Goal: Check status

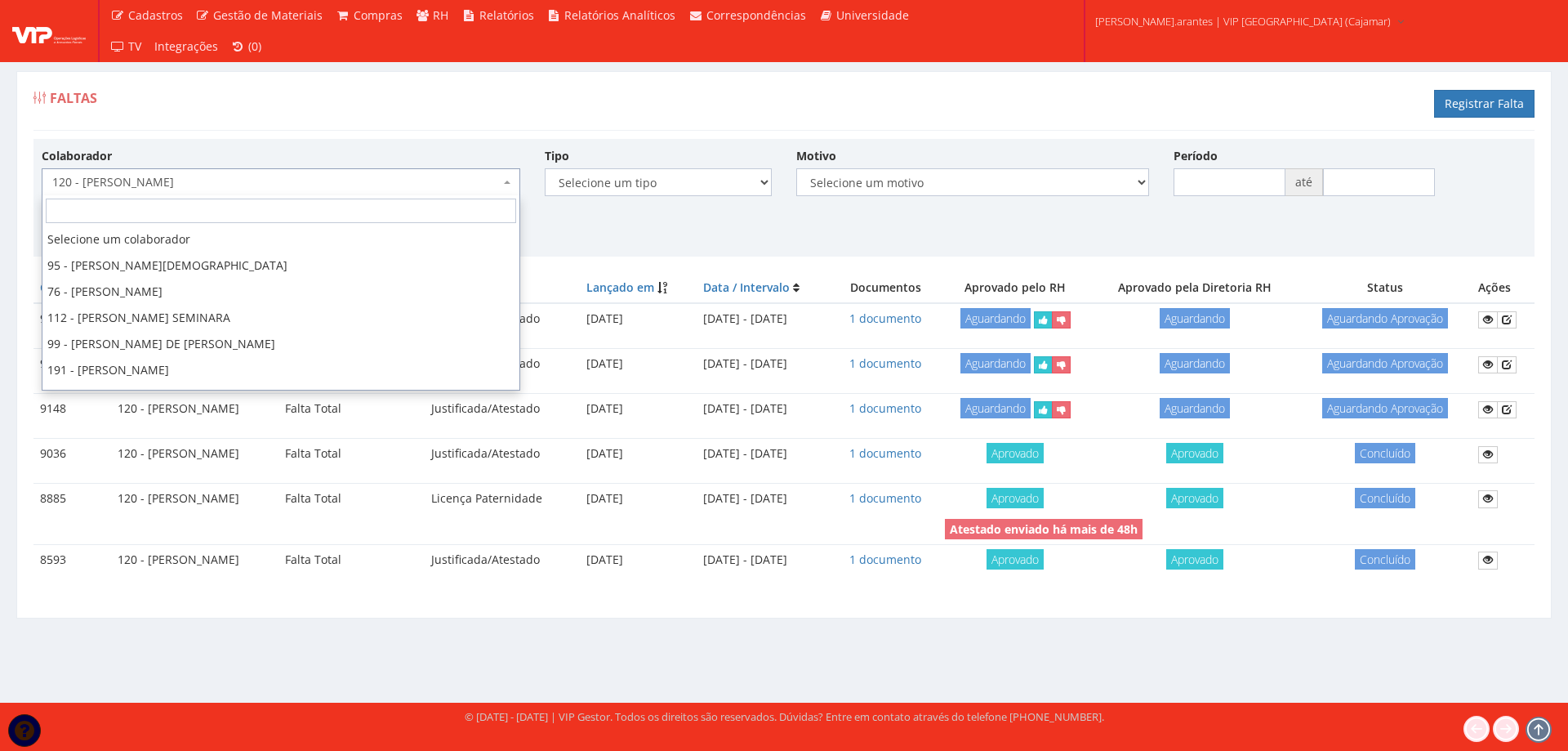
click at [187, 179] on span "120 - [PERSON_NAME]" at bounding box center [277, 182] width 448 height 17
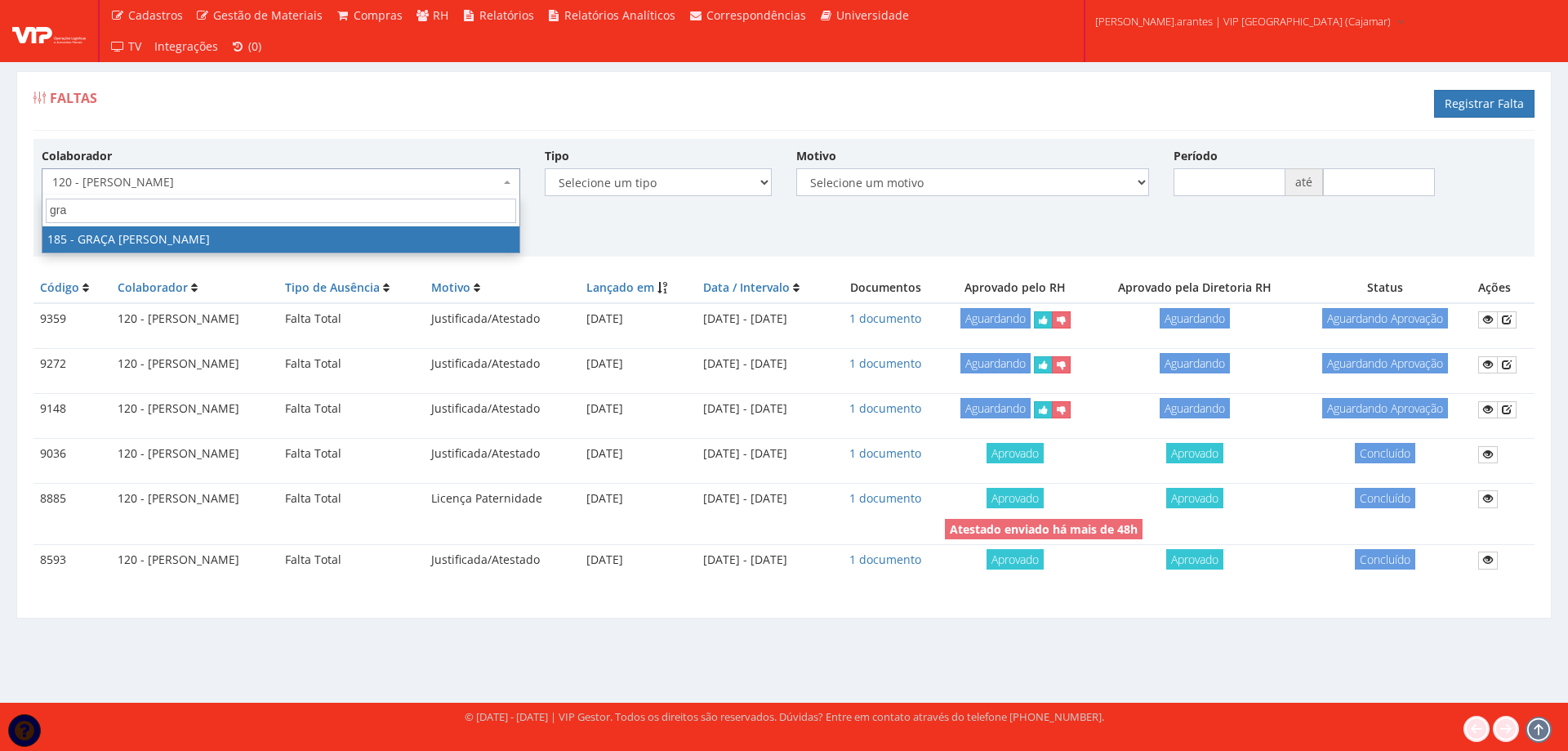
type input "gra"
select select "4083"
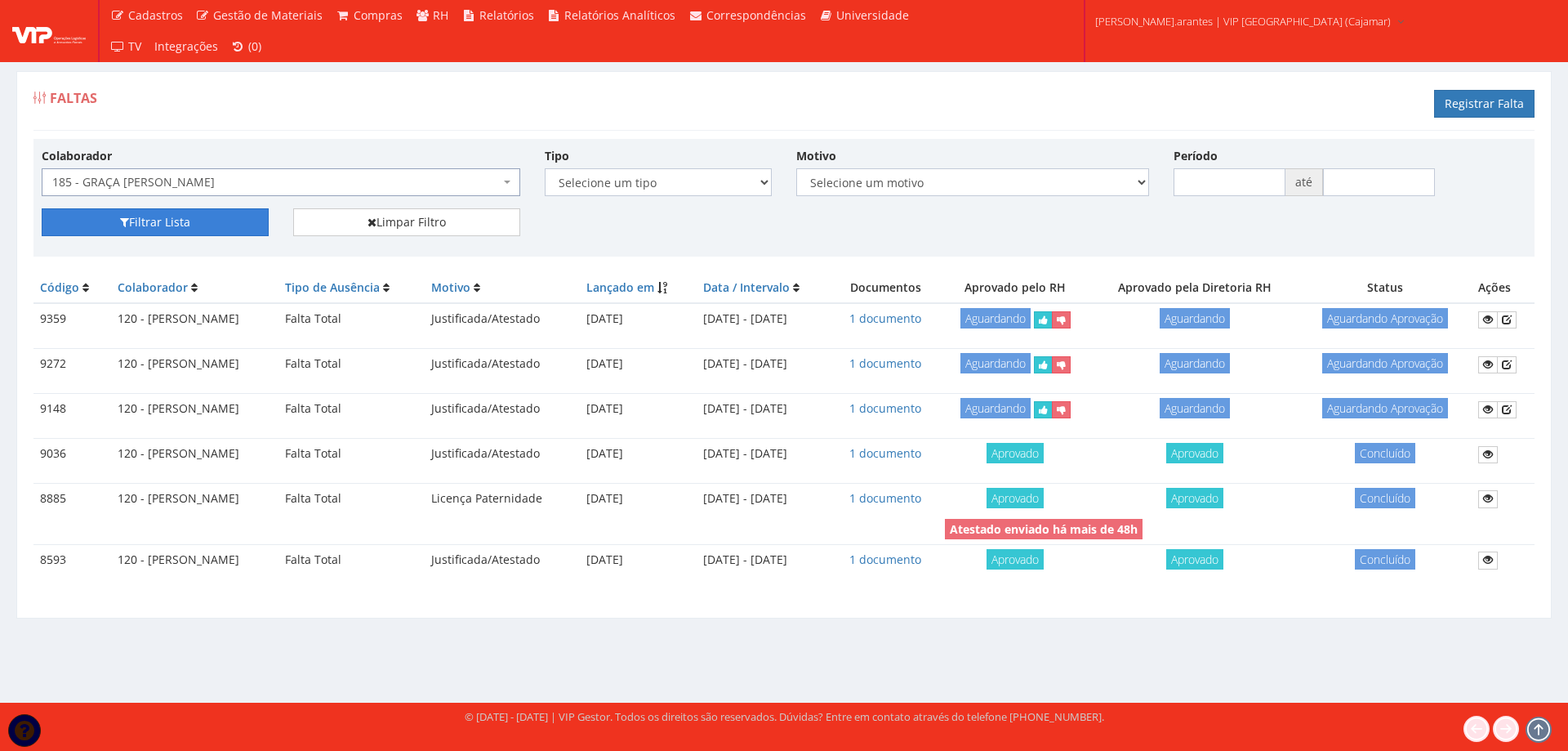
click at [132, 220] on button "Filtrar Lista" at bounding box center [155, 222] width 227 height 28
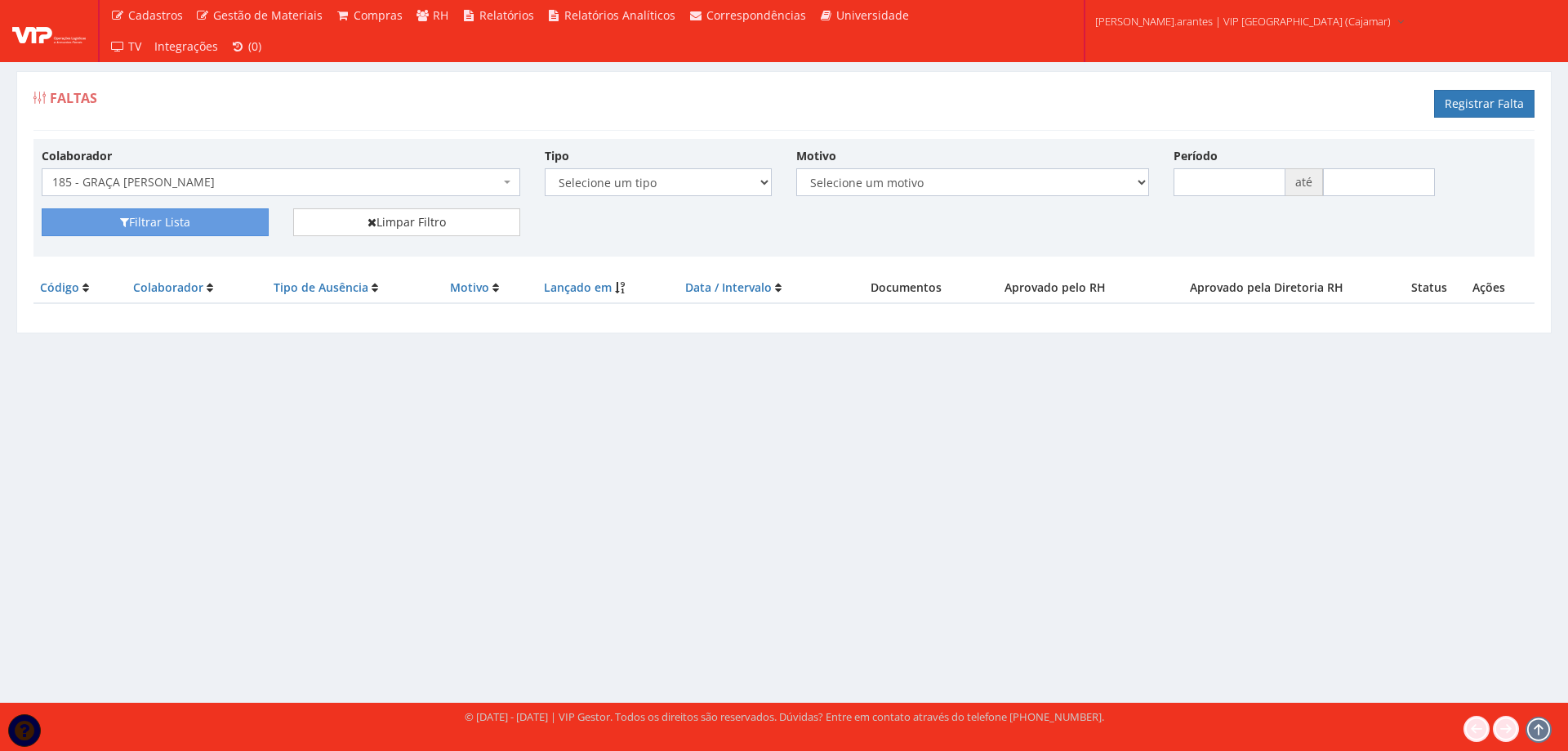
click at [274, 189] on span "185 - GRAÇA [PERSON_NAME]" at bounding box center [277, 182] width 448 height 17
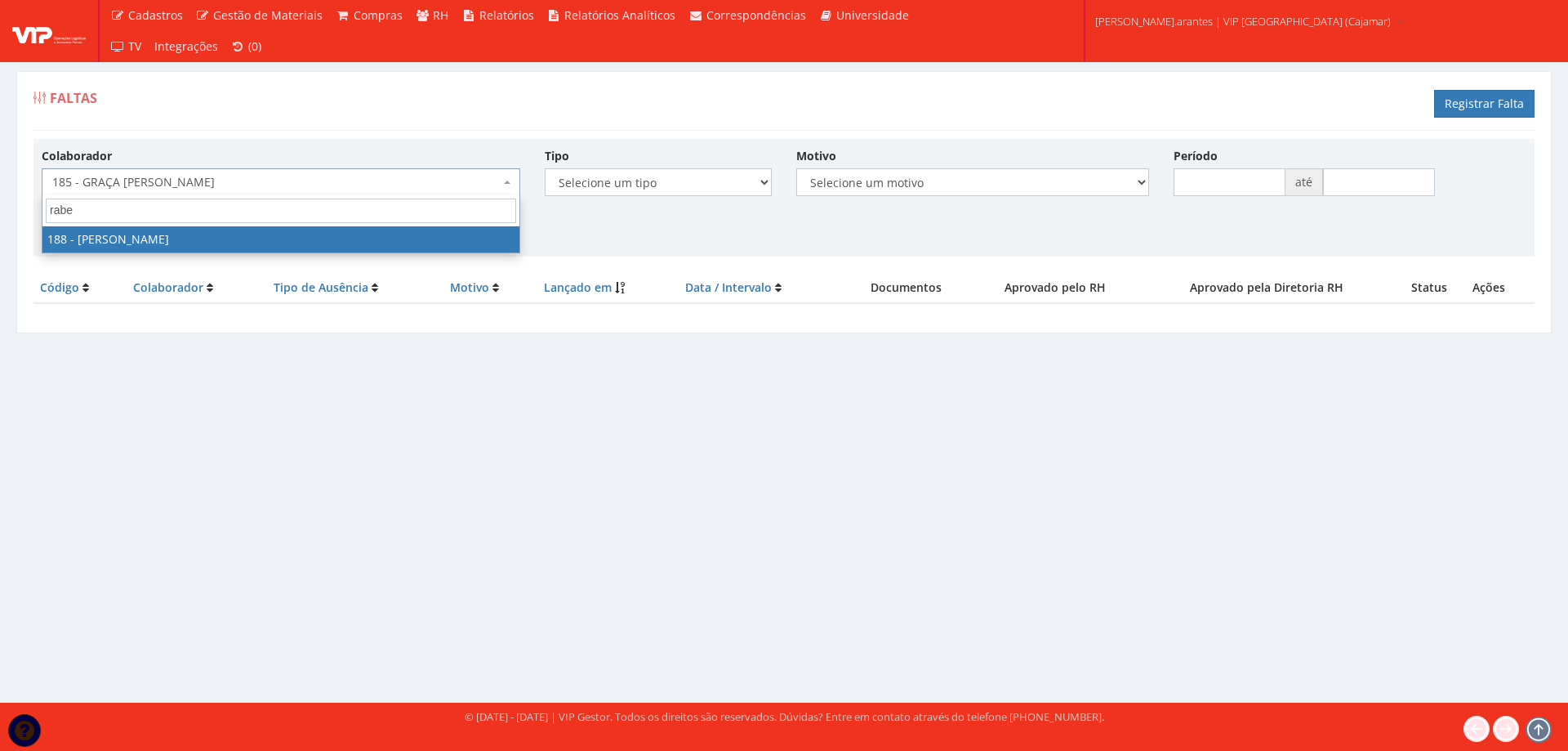
type input "rabel"
select select "4086"
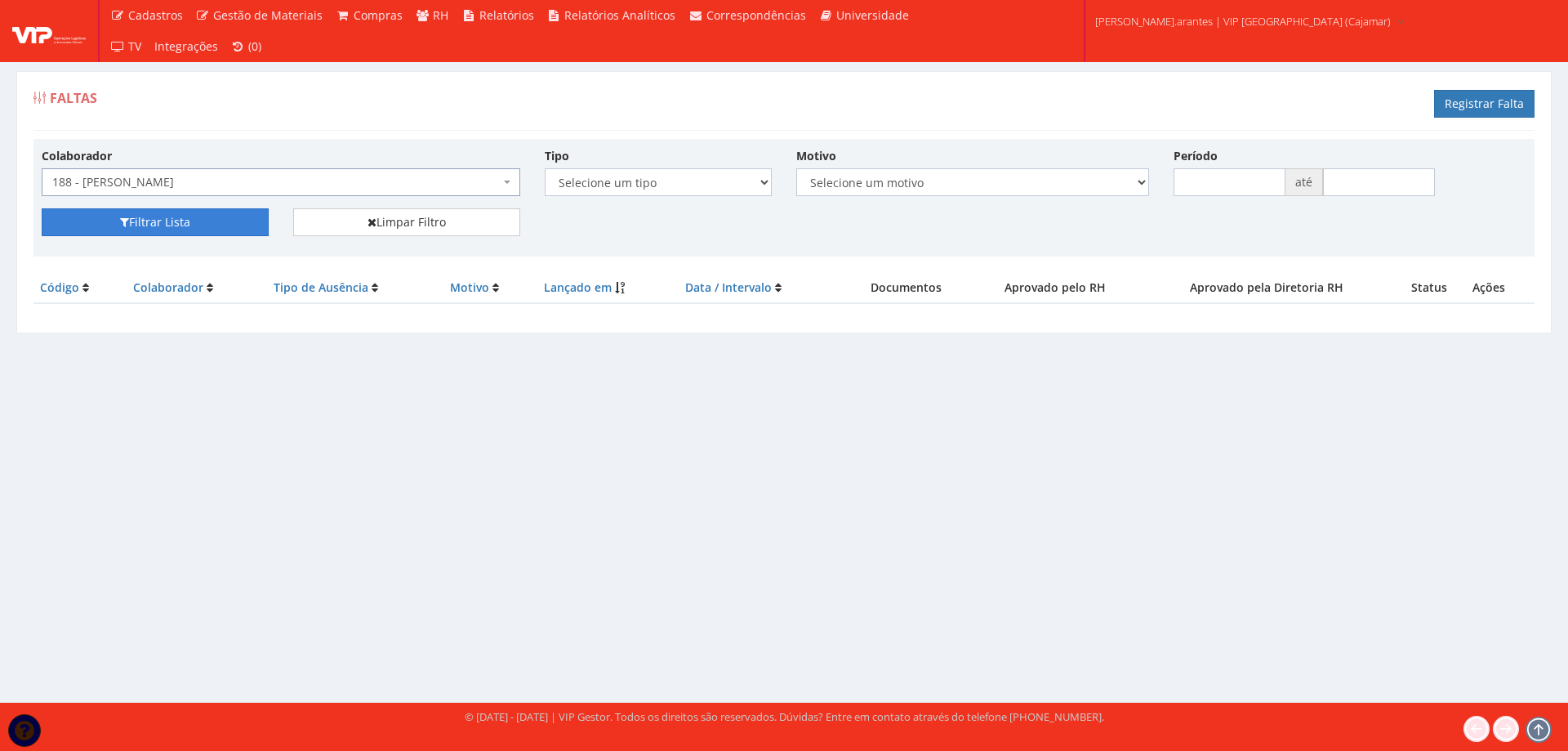
click at [224, 218] on button "Filtrar Lista" at bounding box center [155, 222] width 227 height 28
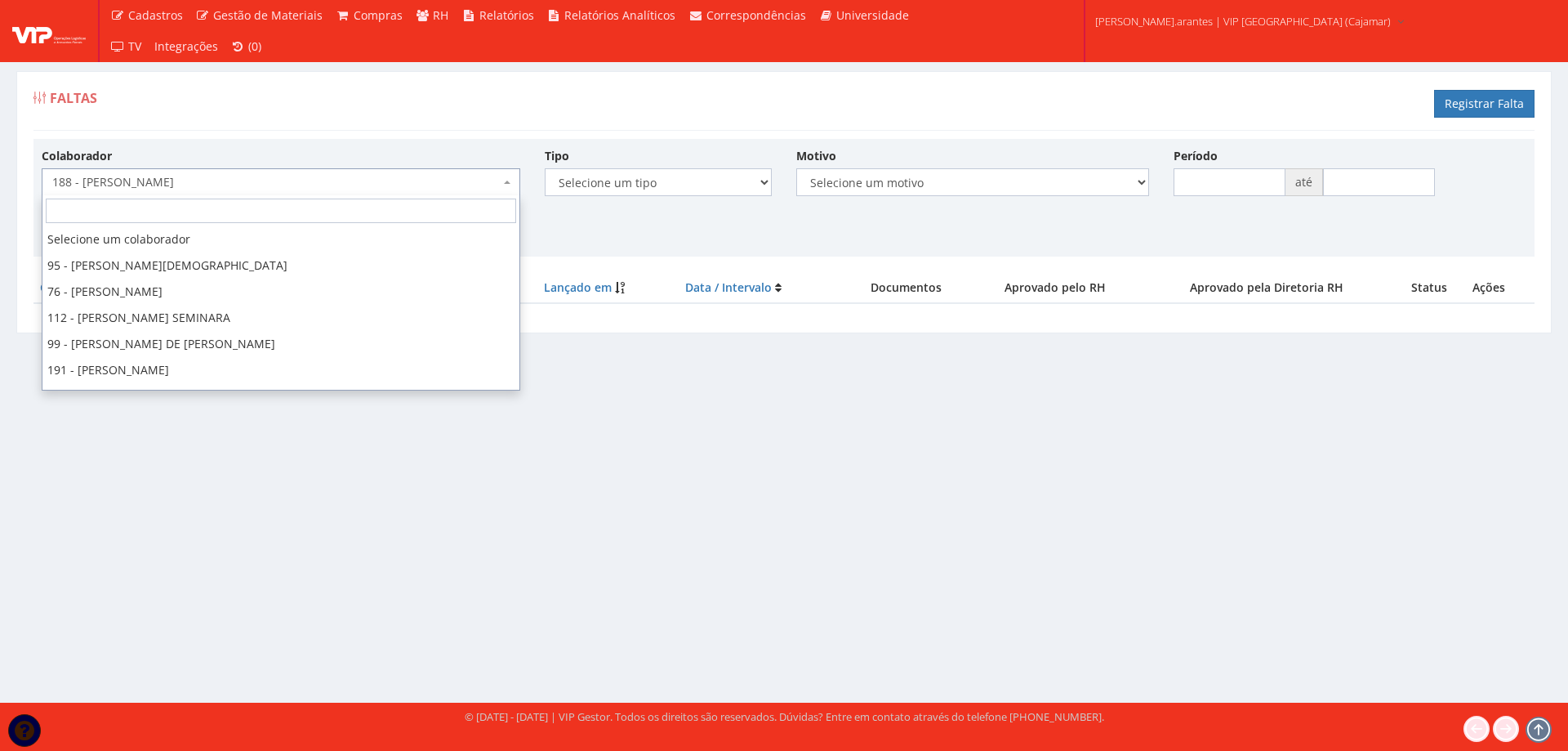
click at [279, 179] on span "188 - [PERSON_NAME]" at bounding box center [277, 182] width 448 height 17
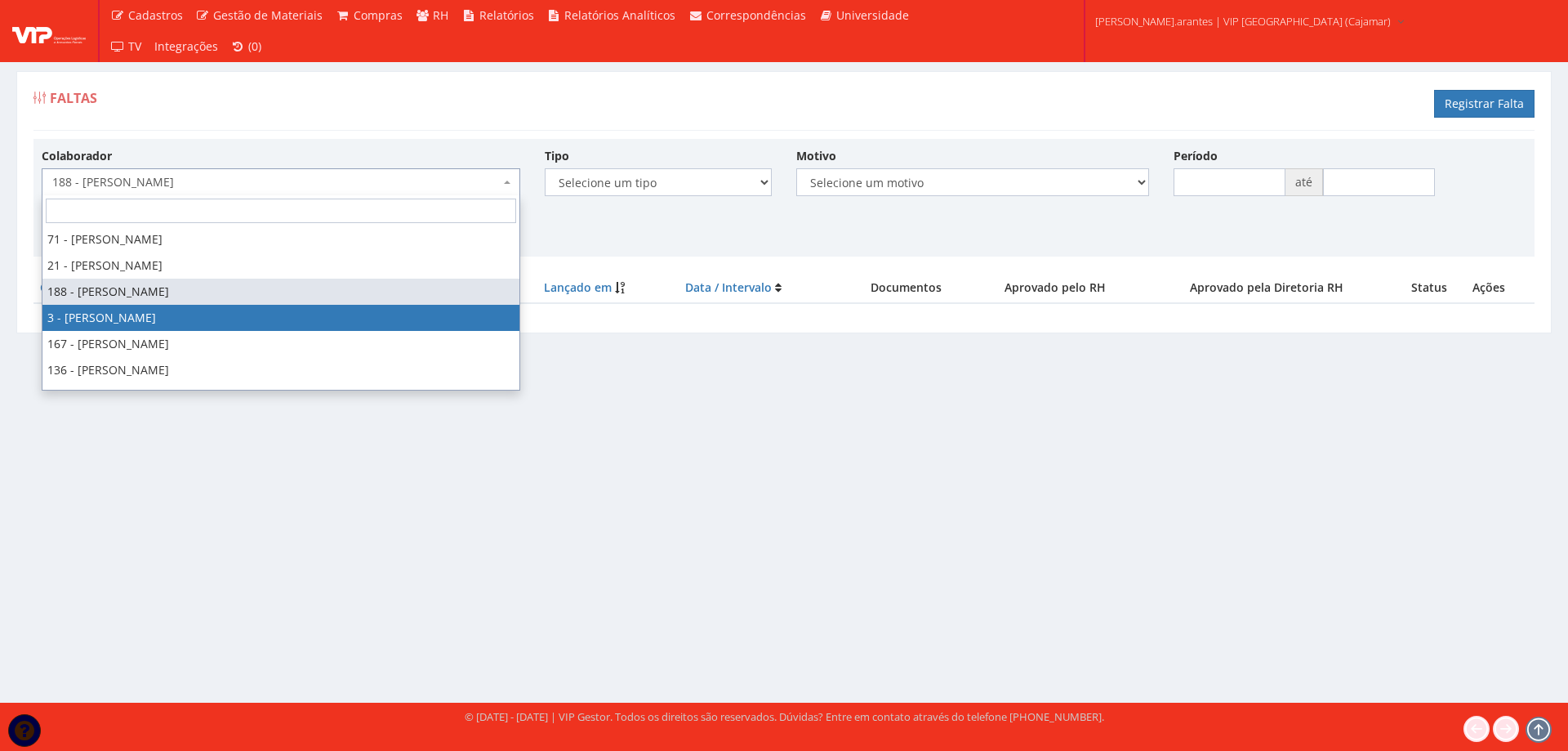
select select "2784"
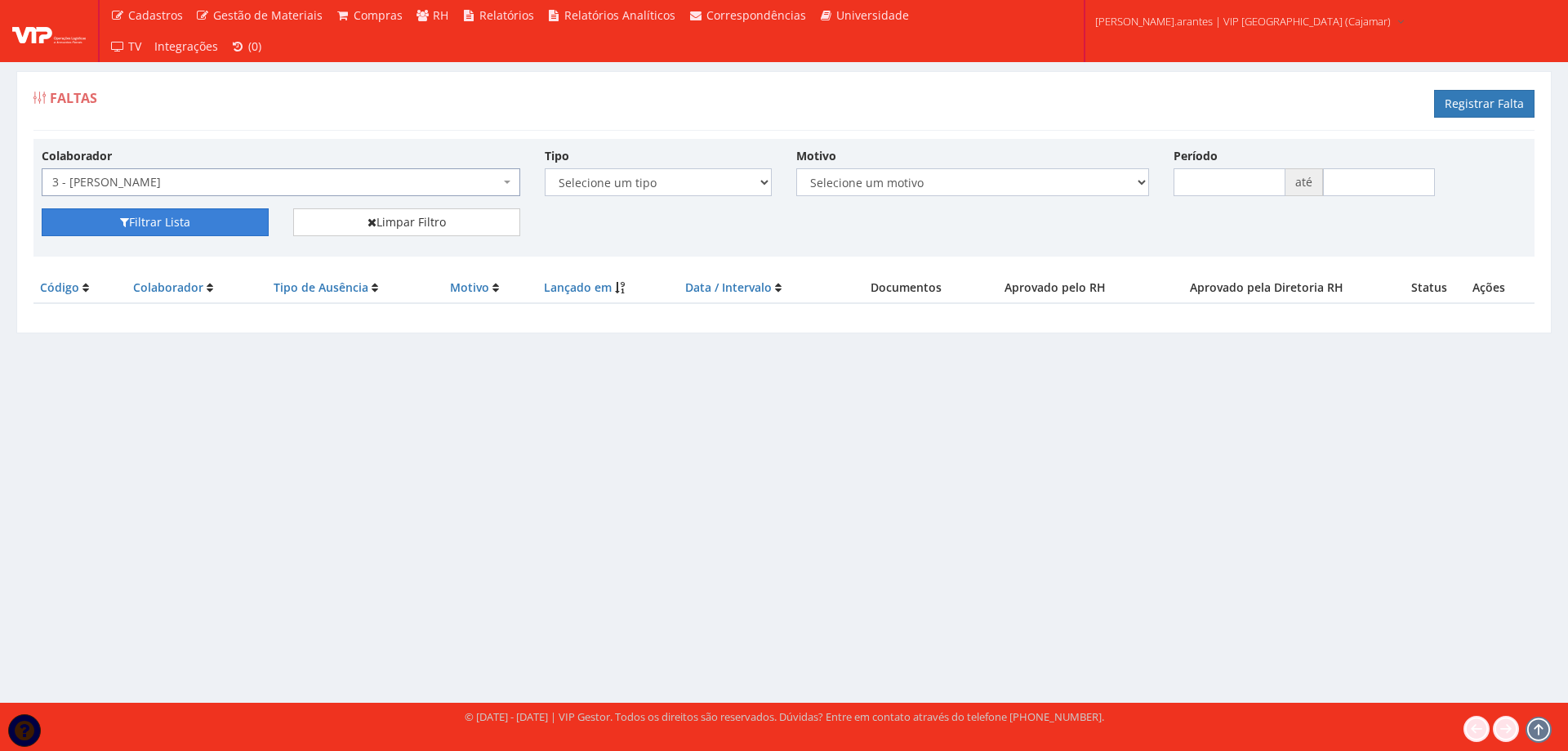
click at [155, 220] on button "Filtrar Lista" at bounding box center [155, 222] width 227 height 28
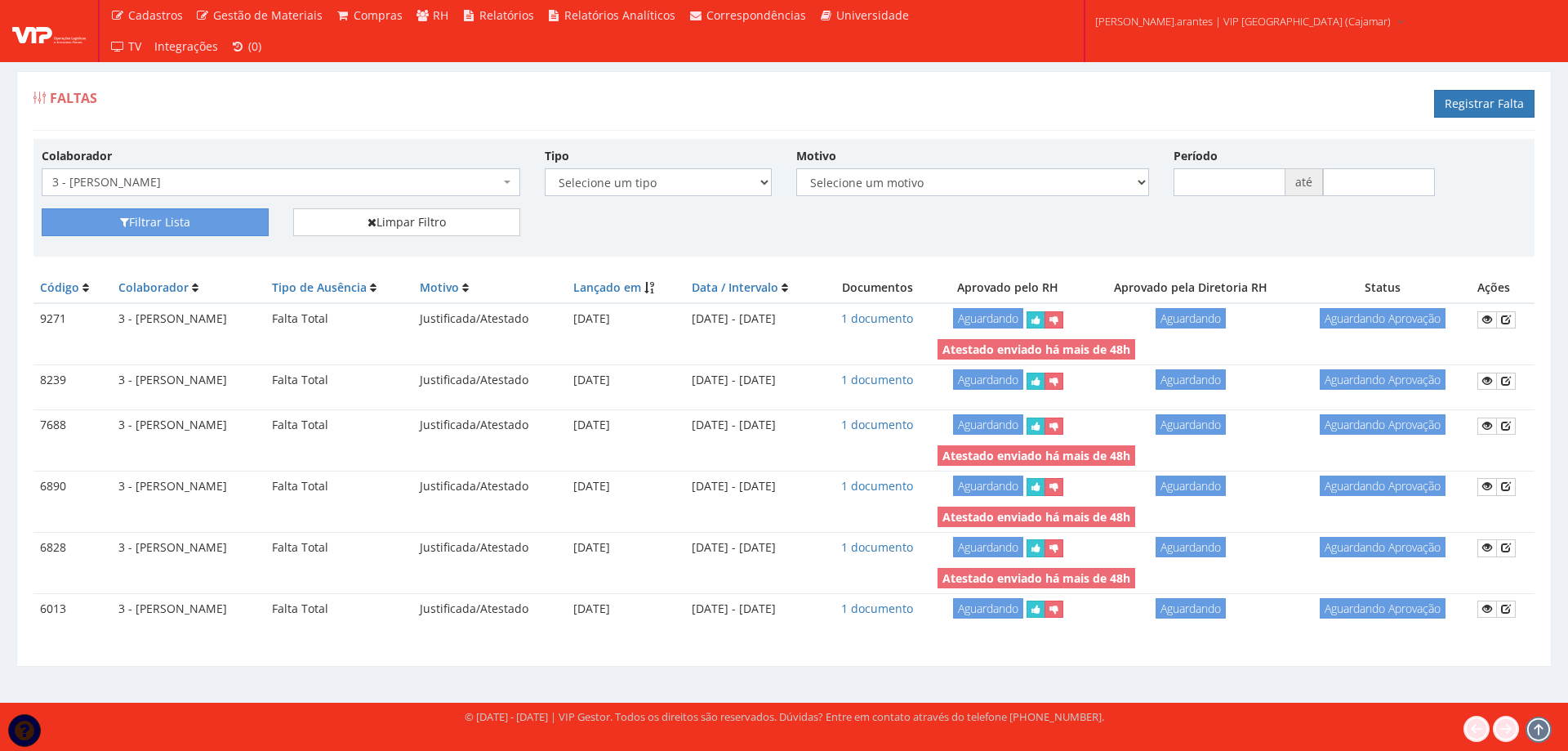
click at [269, 177] on span "3 - [PERSON_NAME]" at bounding box center [277, 182] width 448 height 17
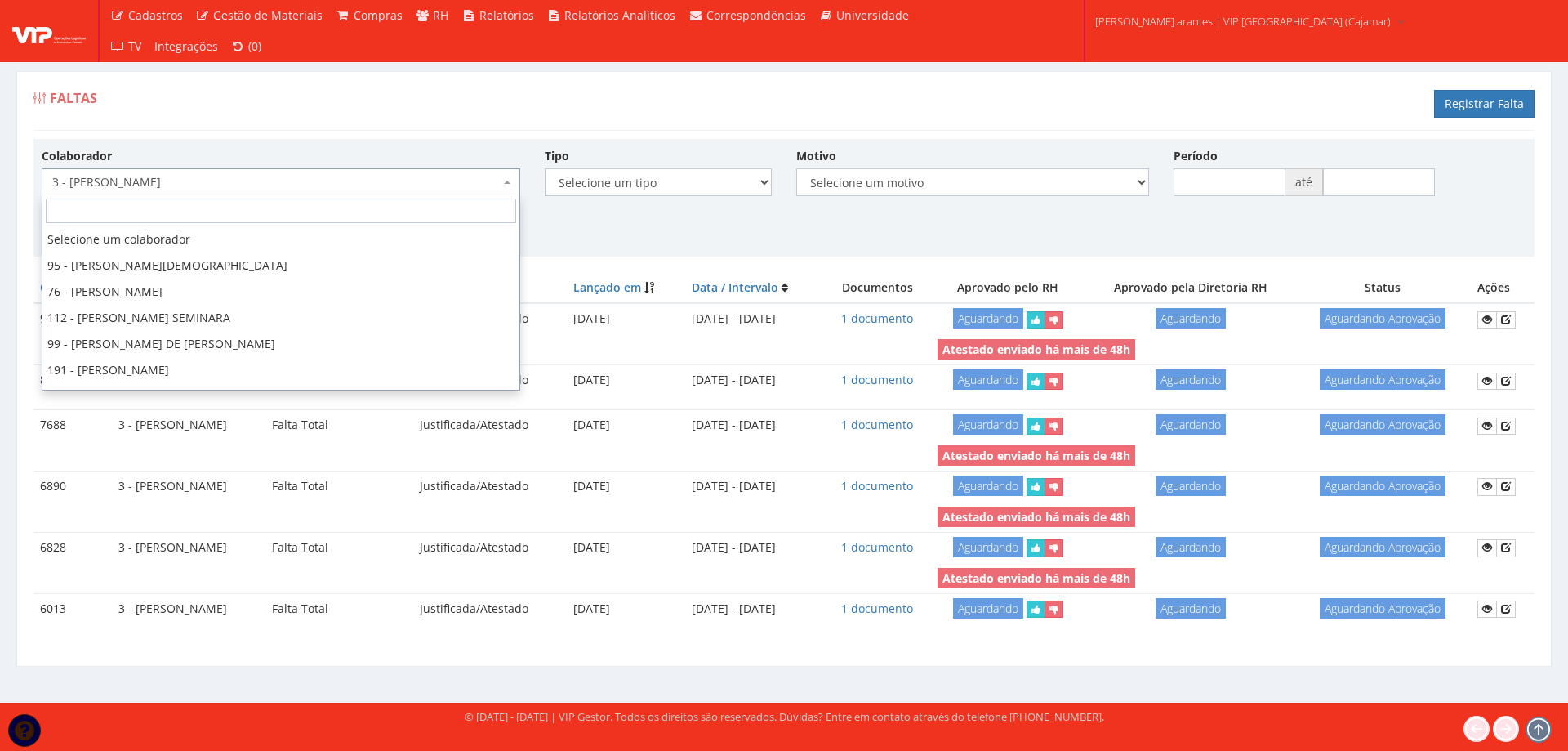
scroll to position [2118, 0]
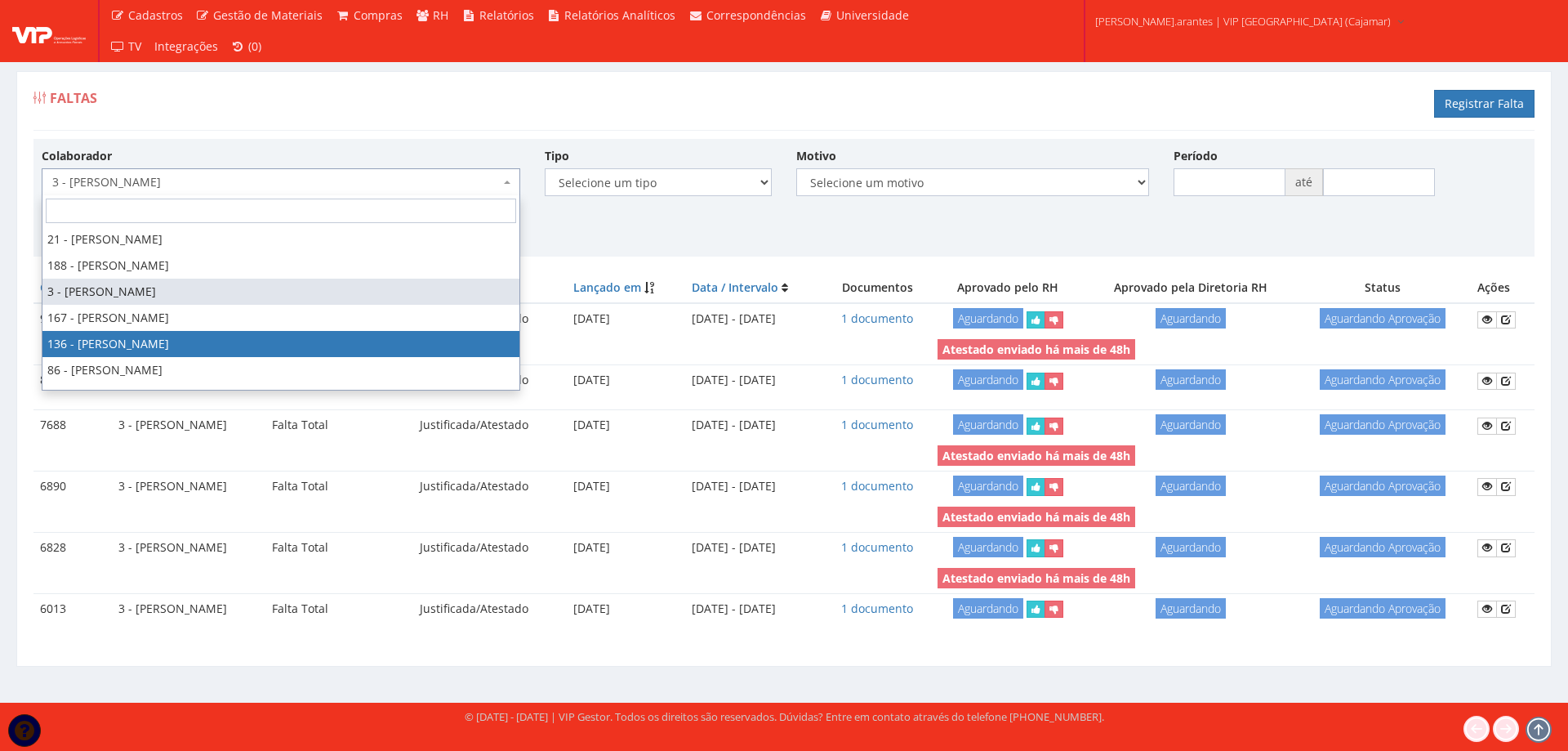
select select "3890"
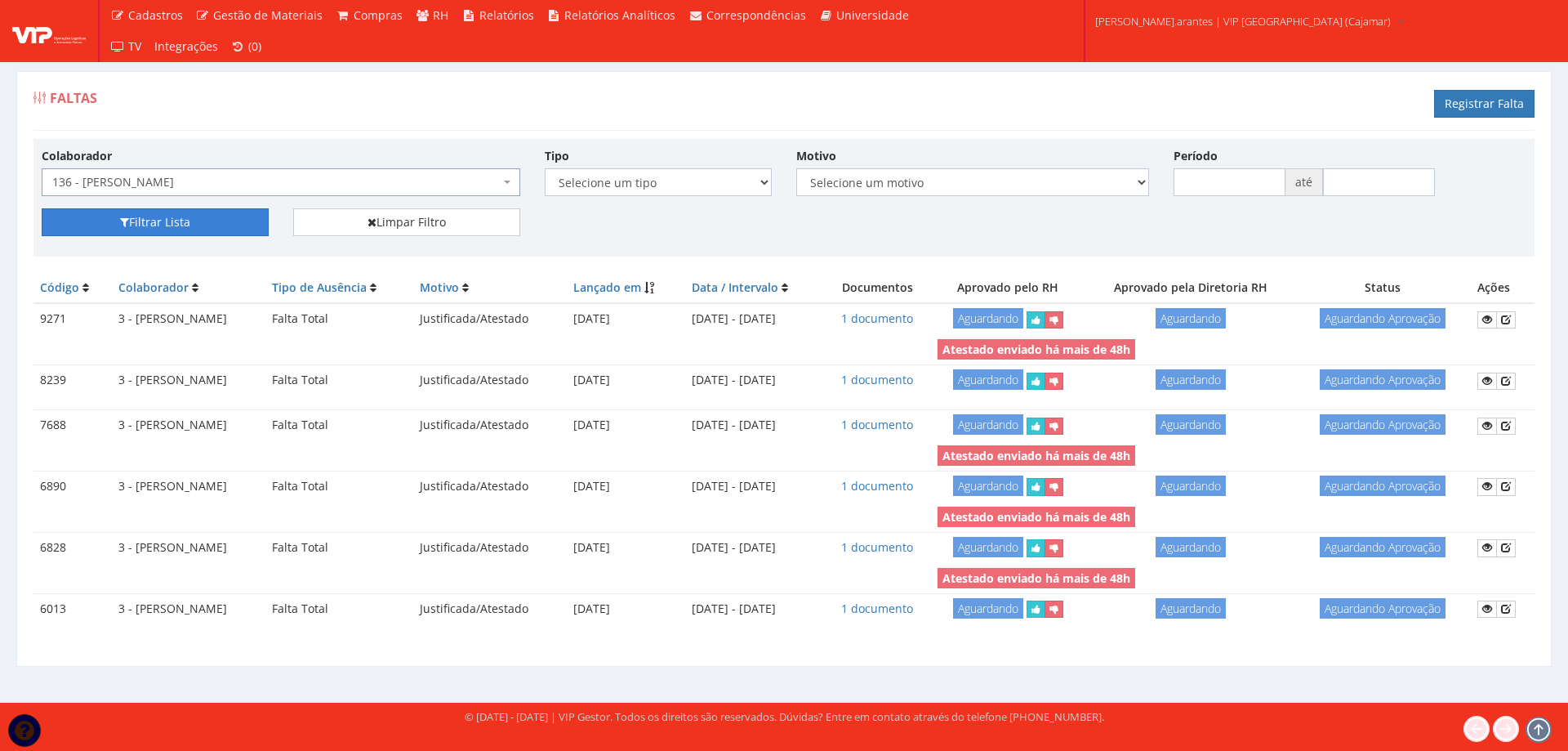
click at [128, 222] on button "Filtrar Lista" at bounding box center [155, 222] width 227 height 28
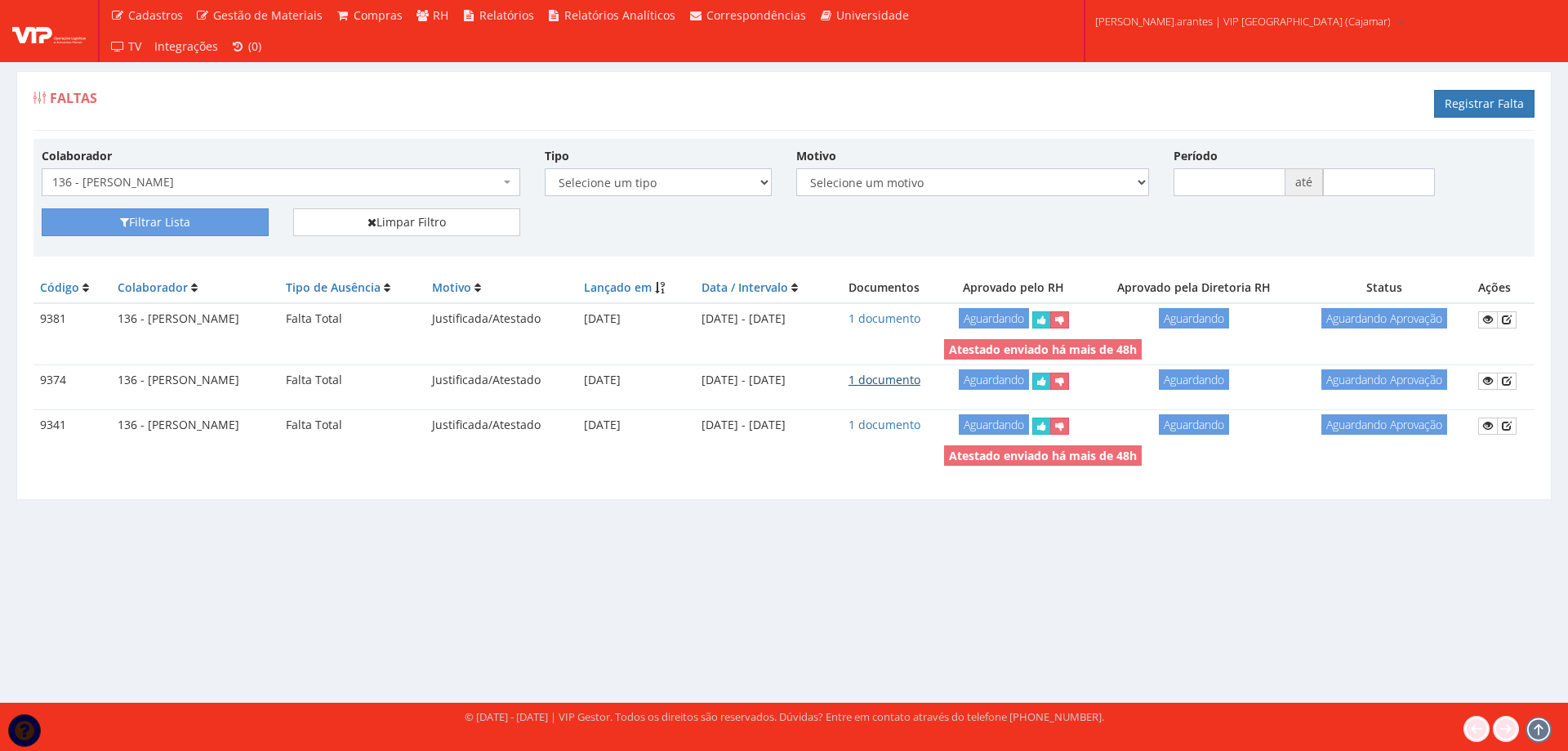
click at [920, 377] on link "1 documento" at bounding box center [884, 380] width 72 height 16
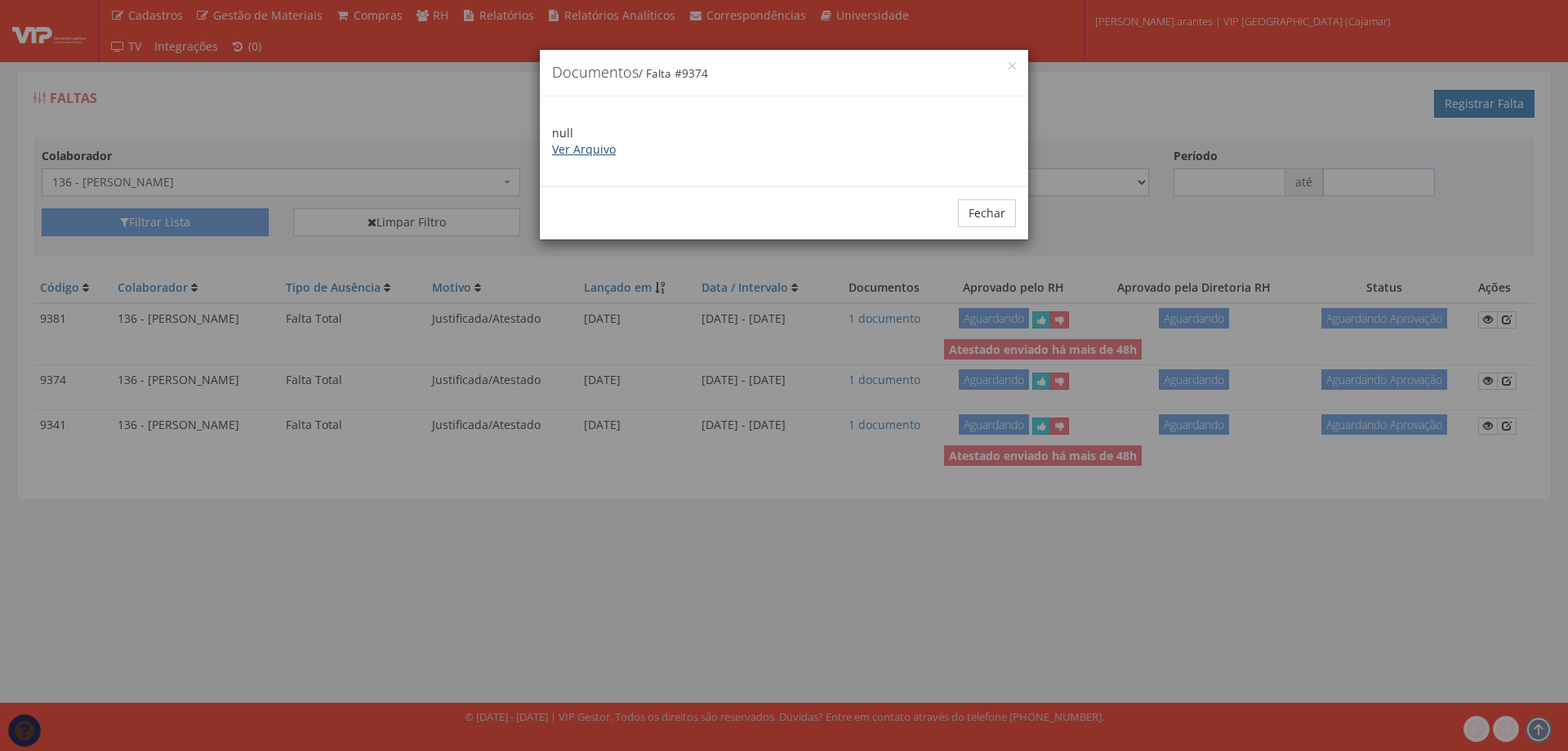
click at [578, 155] on link "Ver Arquivo" at bounding box center [584, 149] width 64 height 16
click at [985, 209] on button "Fechar" at bounding box center [986, 212] width 58 height 28
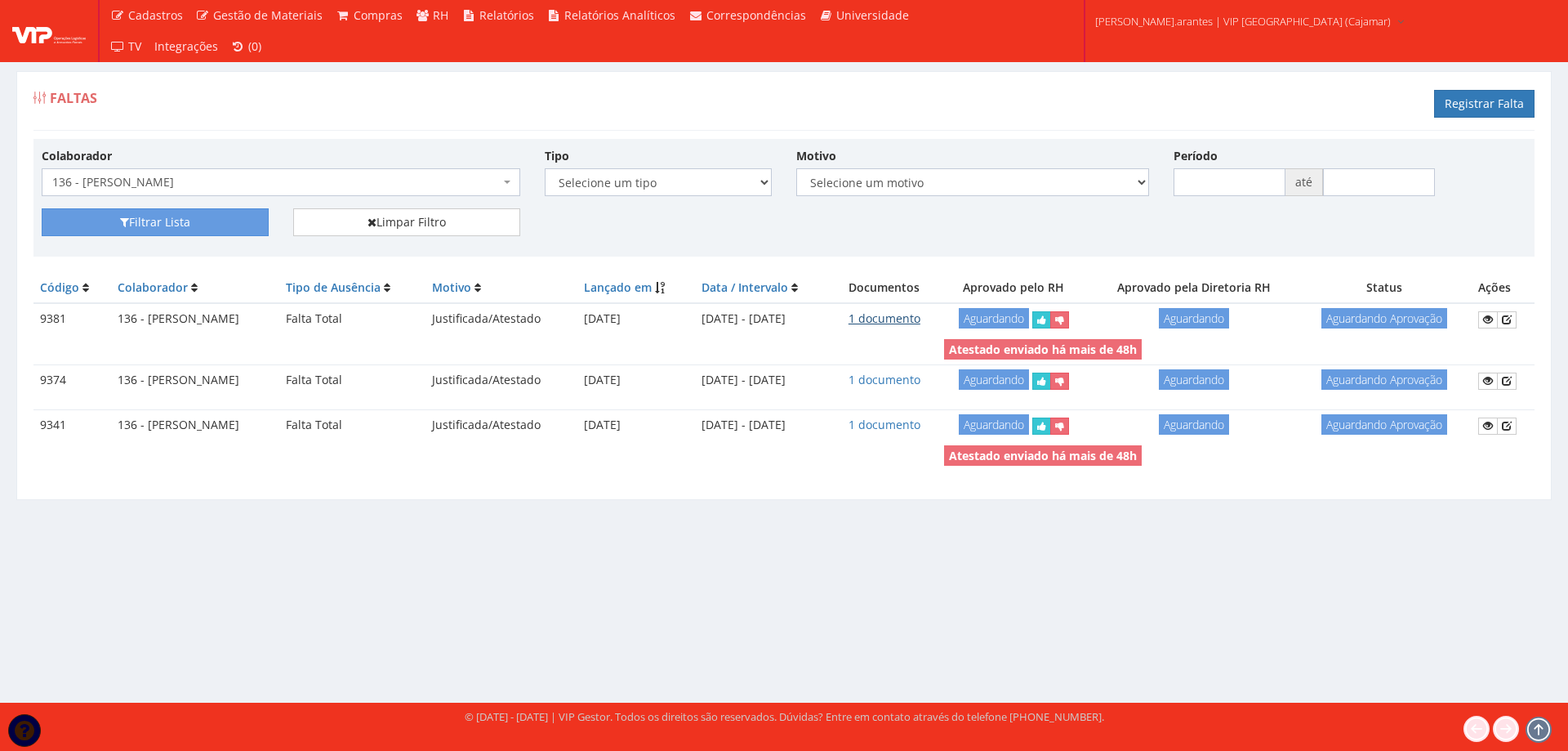
click at [920, 318] on link "1 documento" at bounding box center [884, 318] width 72 height 16
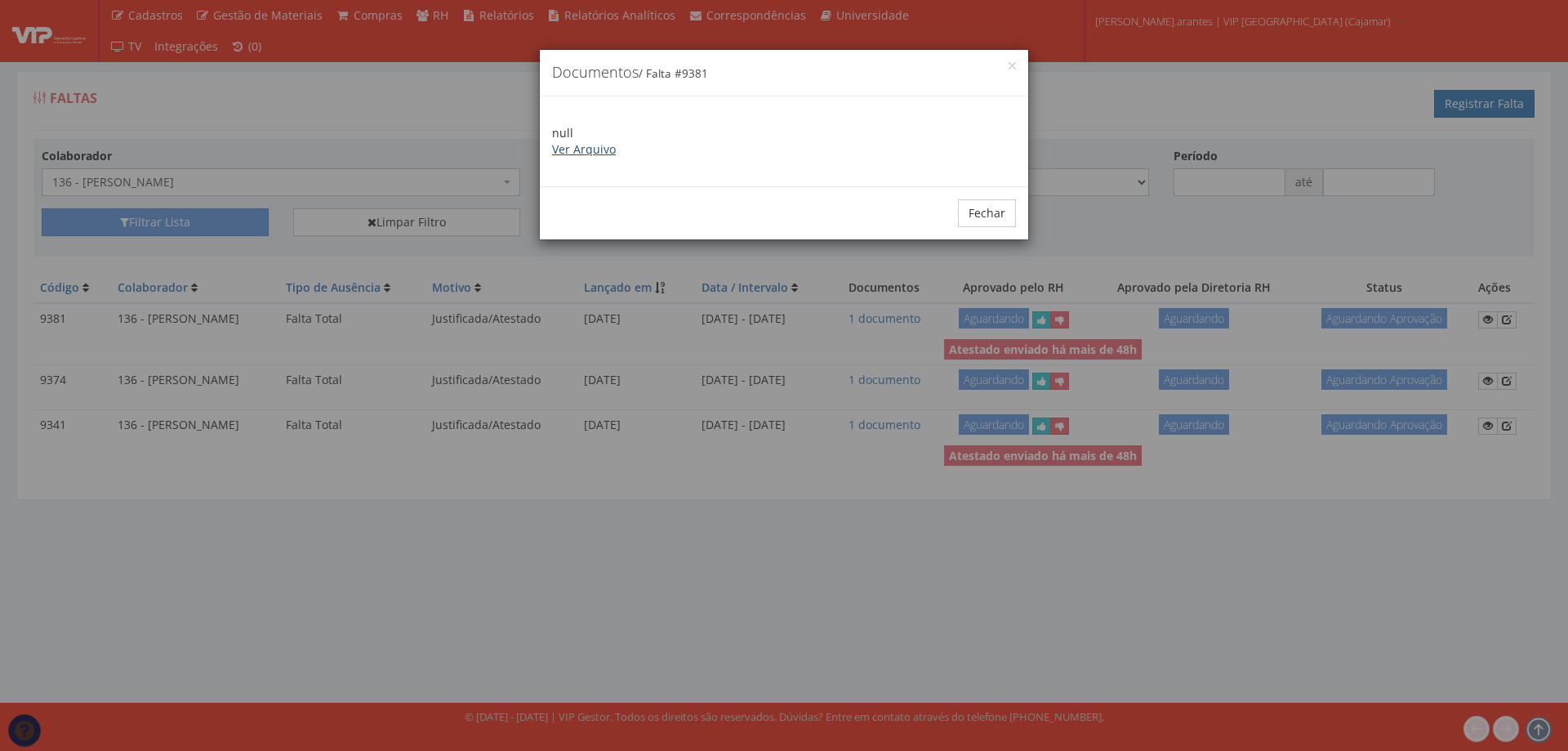
click at [606, 151] on link "Ver Arquivo" at bounding box center [584, 149] width 64 height 16
drag, startPoint x: 992, startPoint y: 210, endPoint x: 974, endPoint y: 207, distance: 18.2
click at [981, 208] on button "Fechar" at bounding box center [986, 212] width 58 height 28
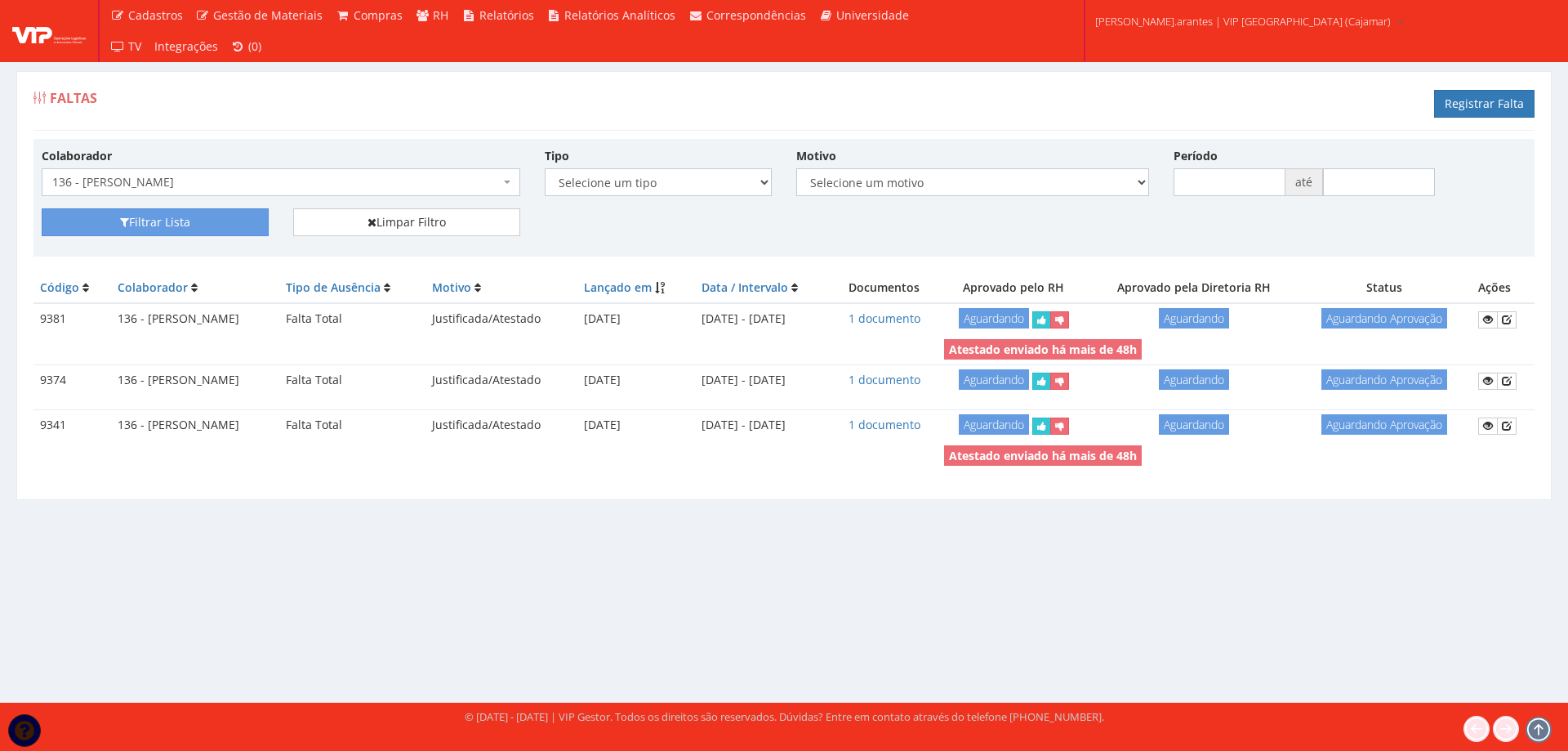
click at [166, 178] on span "136 - [PERSON_NAME]" at bounding box center [277, 182] width 448 height 17
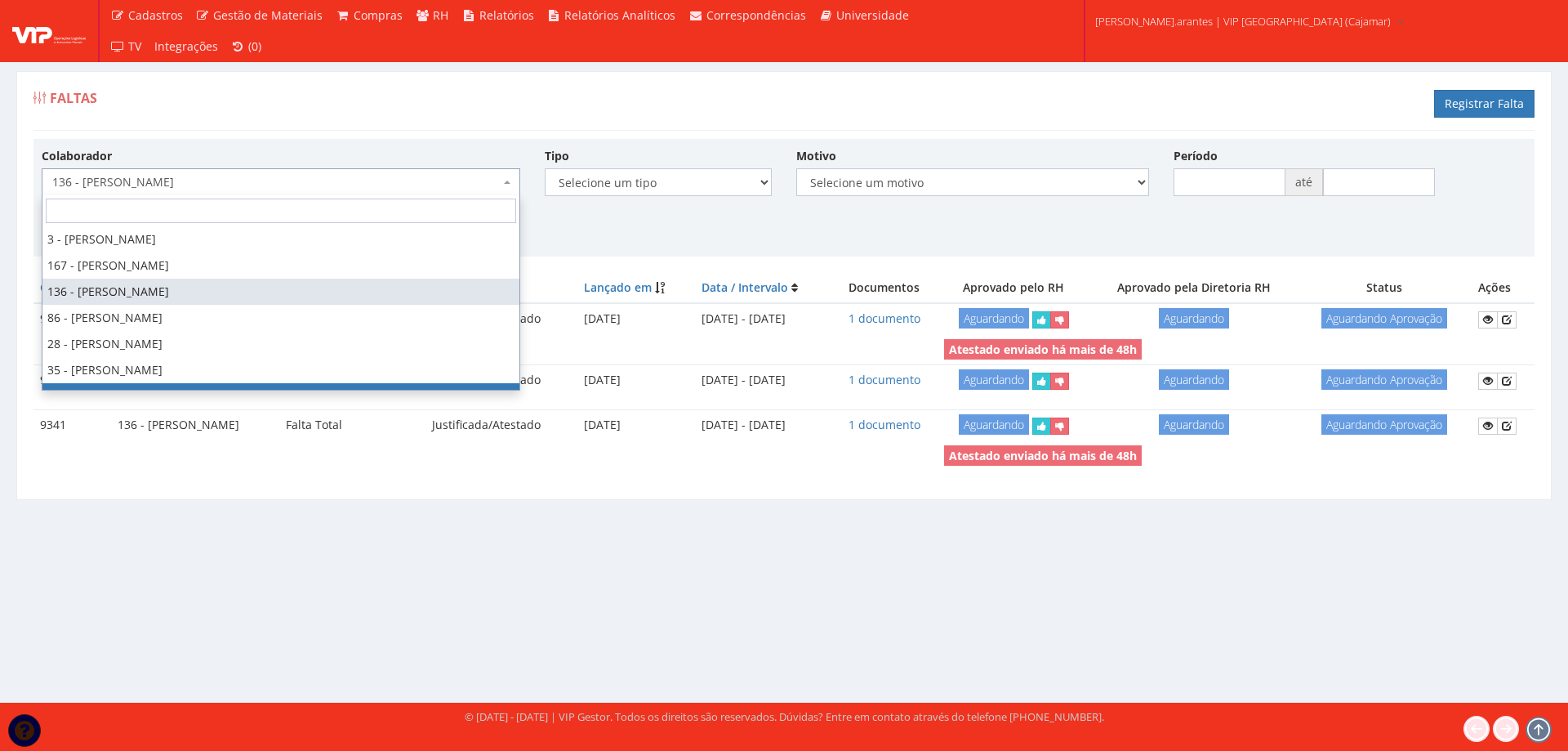
scroll to position [2189, 0]
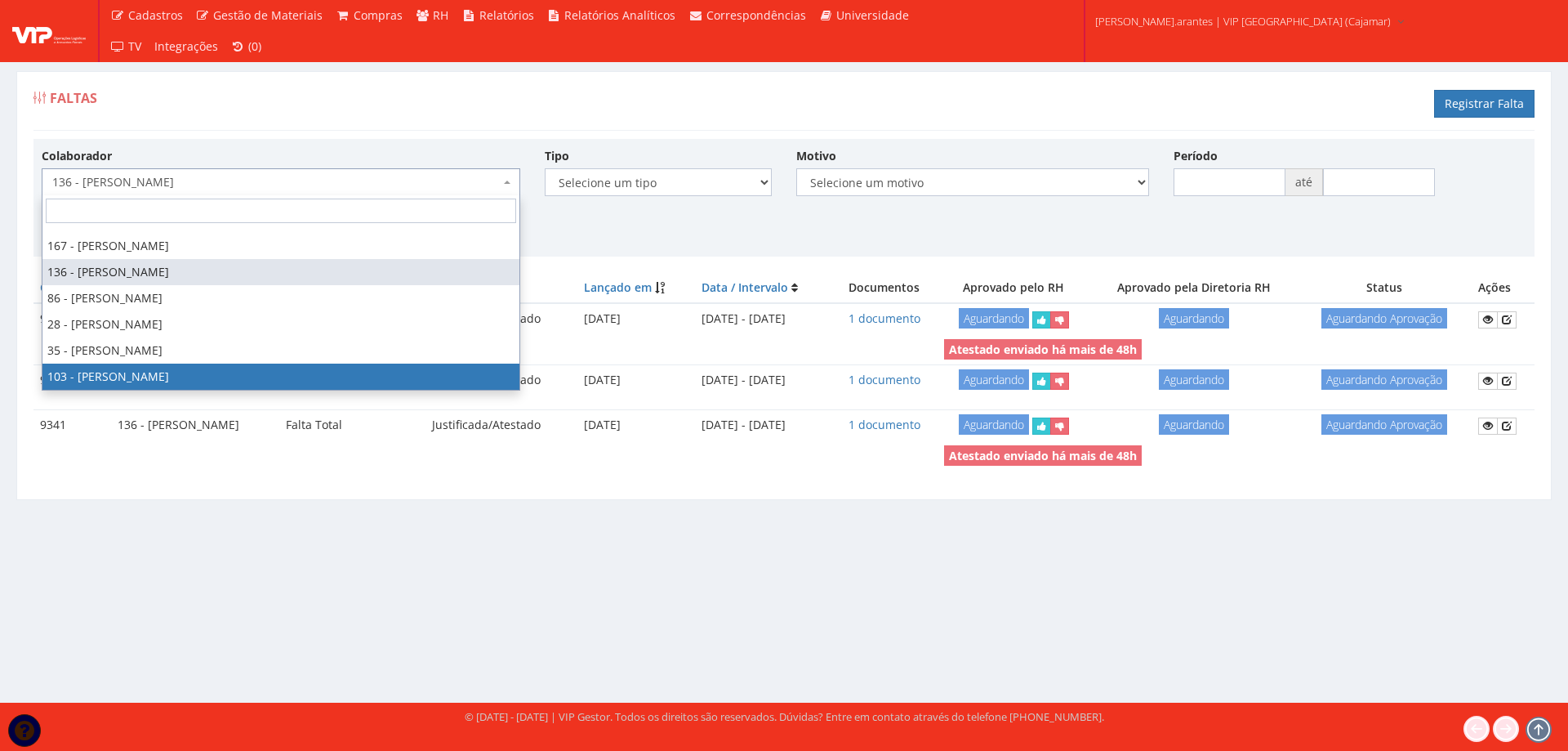
select select "3634"
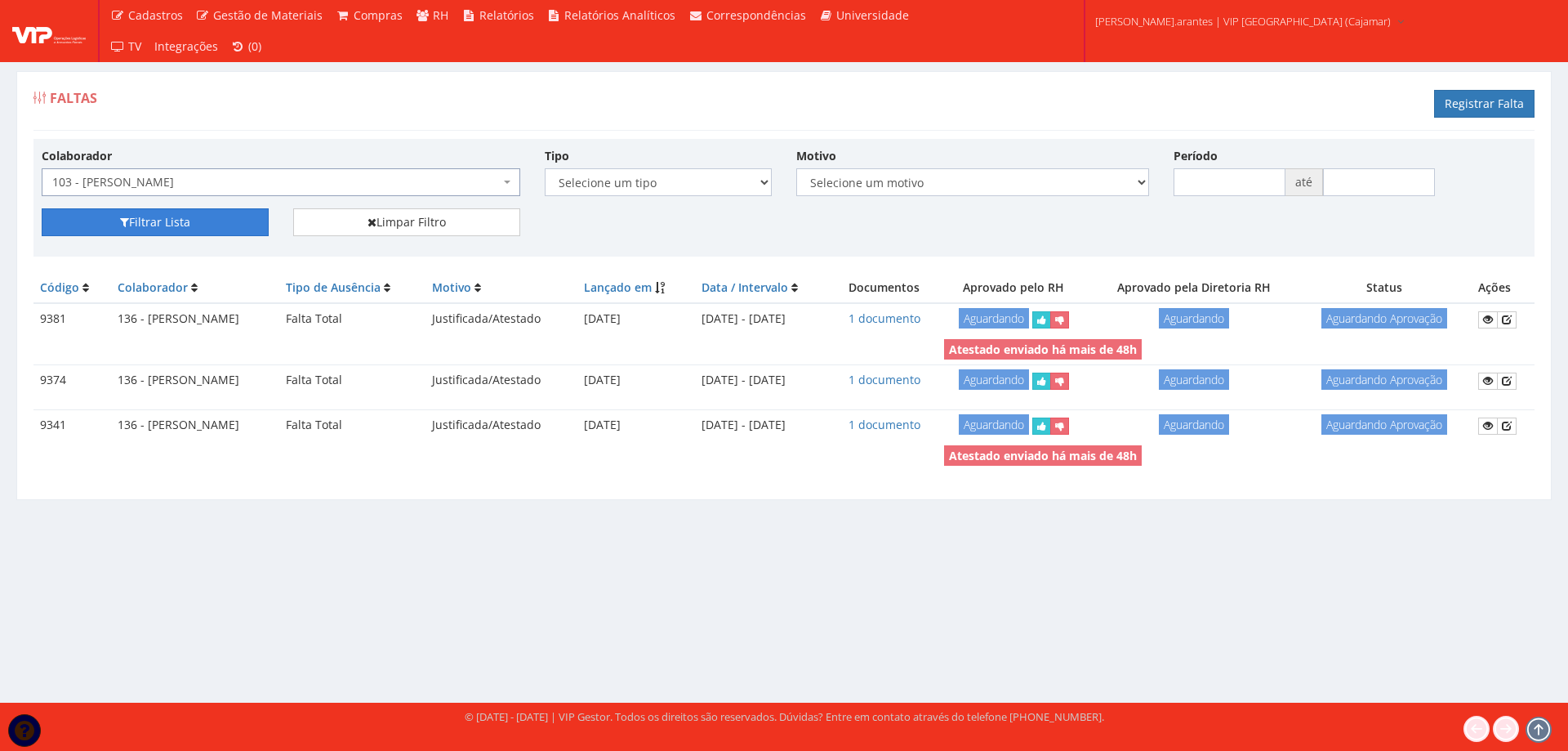
click at [112, 221] on button "Filtrar Lista" at bounding box center [155, 222] width 227 height 28
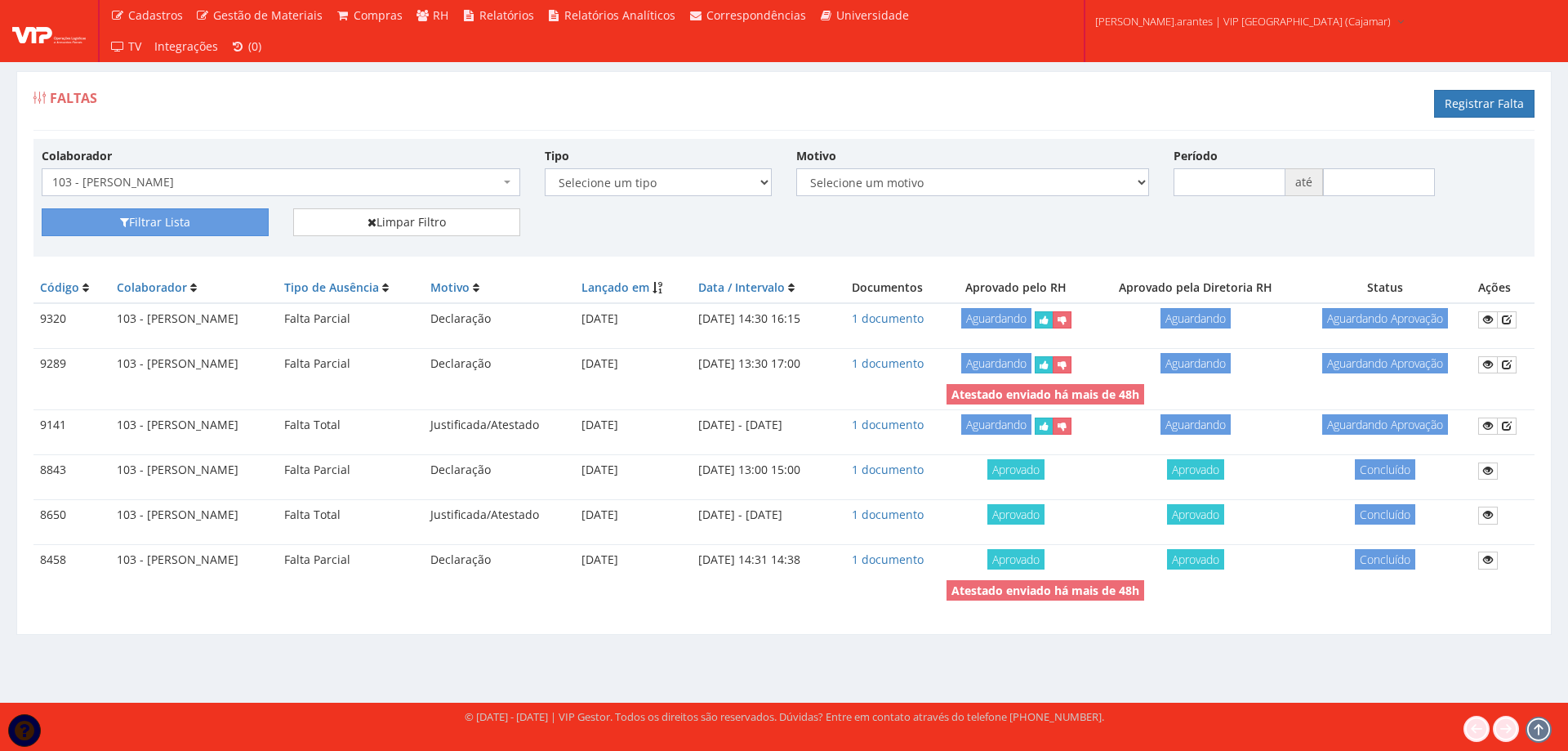
drag, startPoint x: 356, startPoint y: 182, endPoint x: 354, endPoint y: 166, distance: 16.1
click at [356, 179] on span "103 - [PERSON_NAME]" at bounding box center [277, 182] width 448 height 17
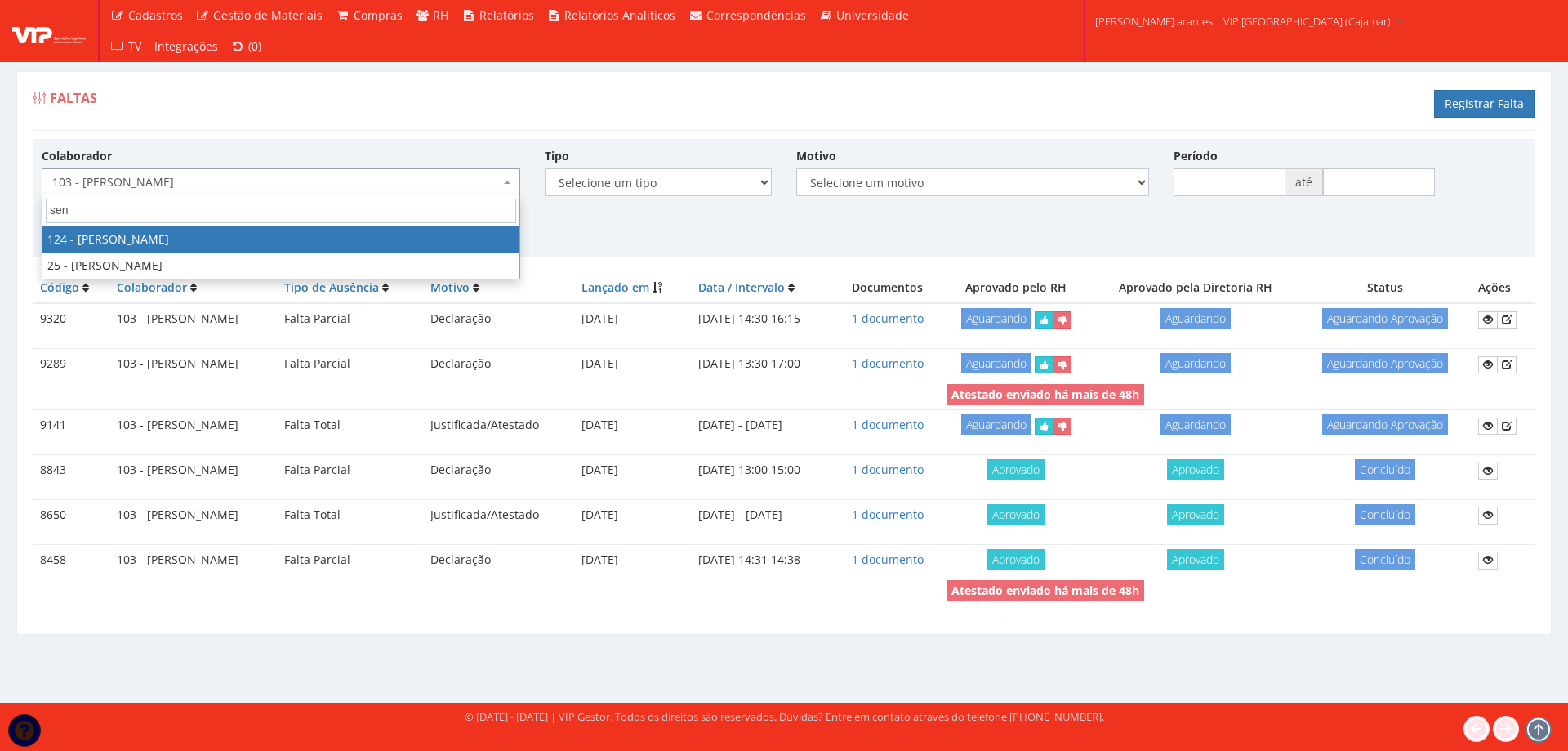
type input "sena"
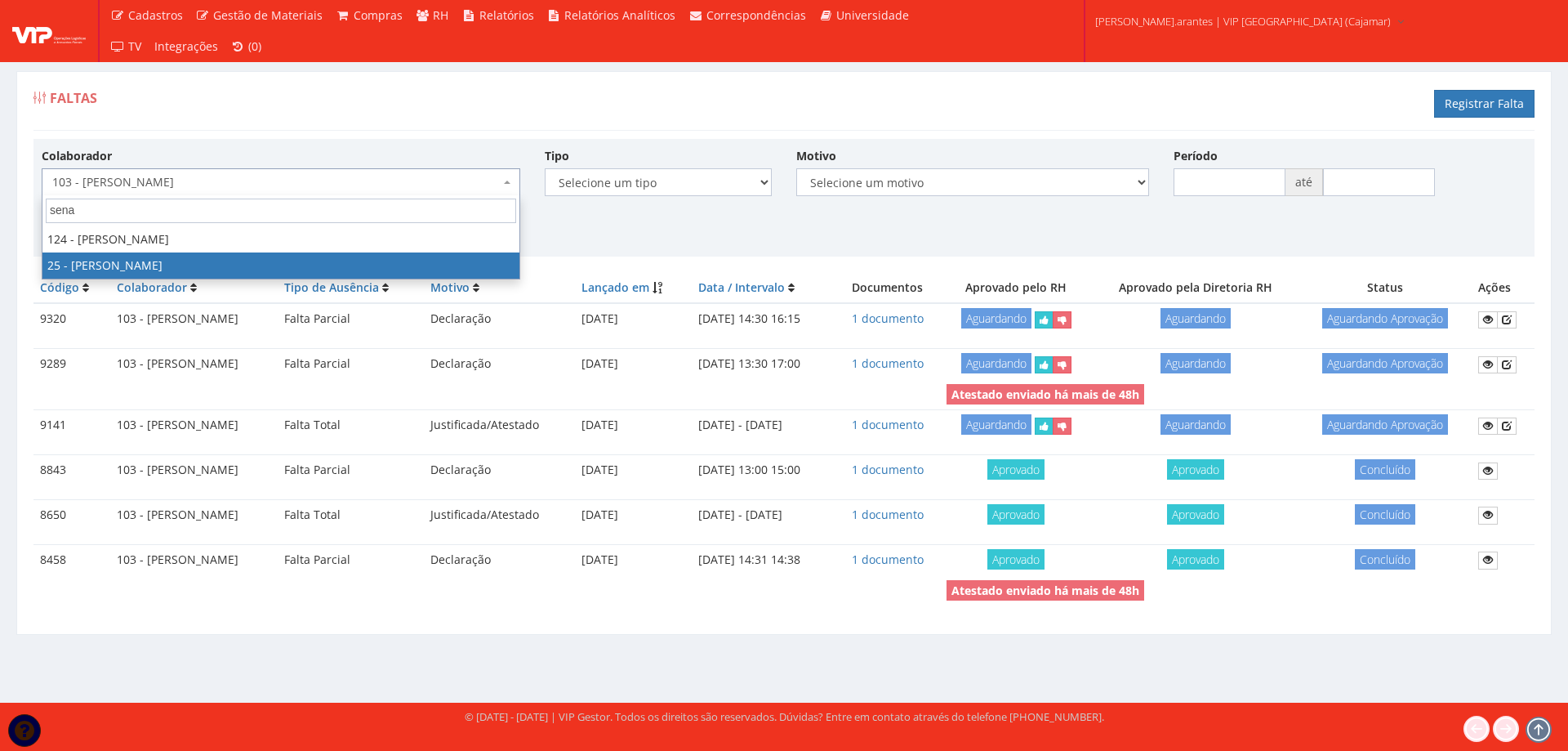
select select "2851"
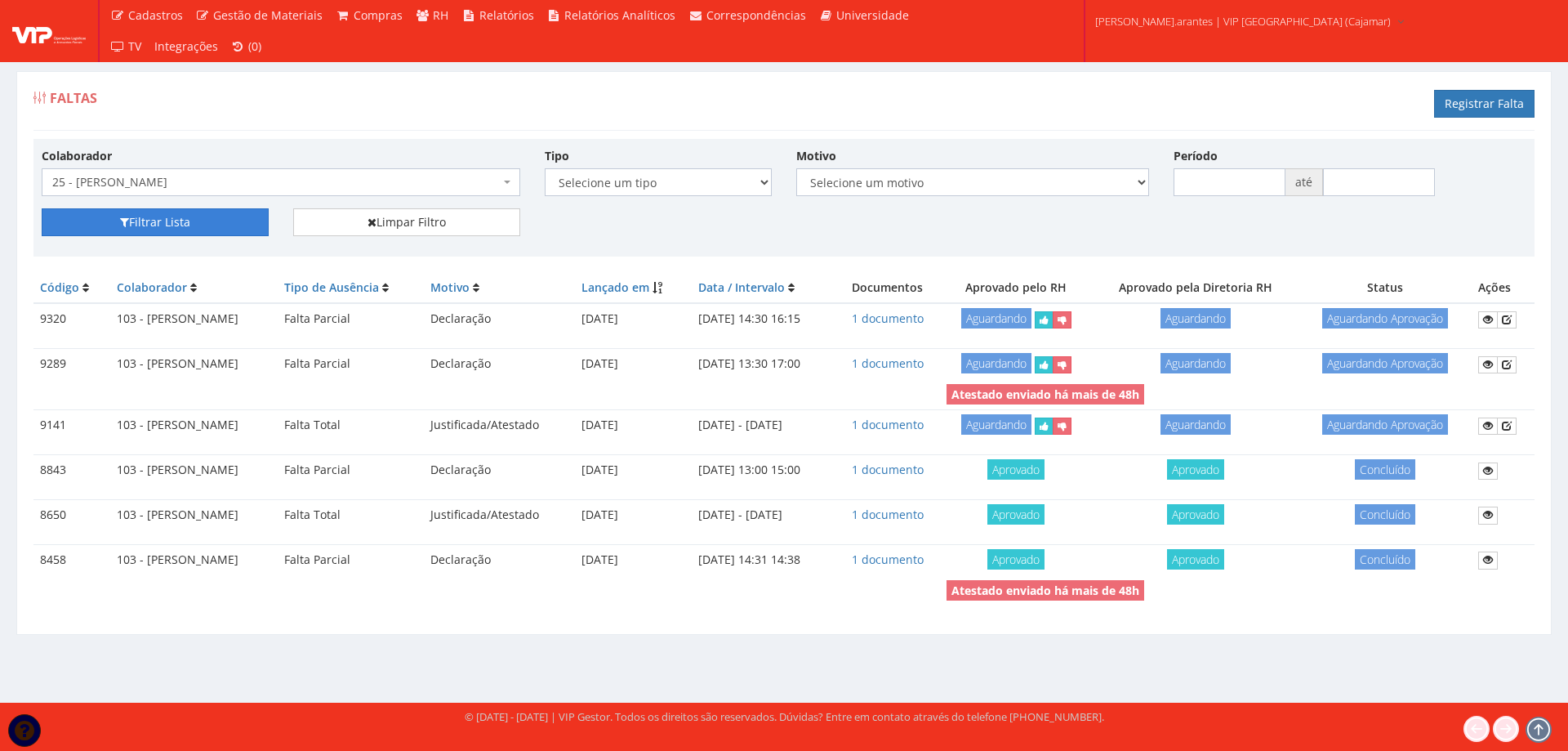
click at [186, 218] on button "Filtrar Lista" at bounding box center [155, 222] width 227 height 28
